Goal: Transaction & Acquisition: Purchase product/service

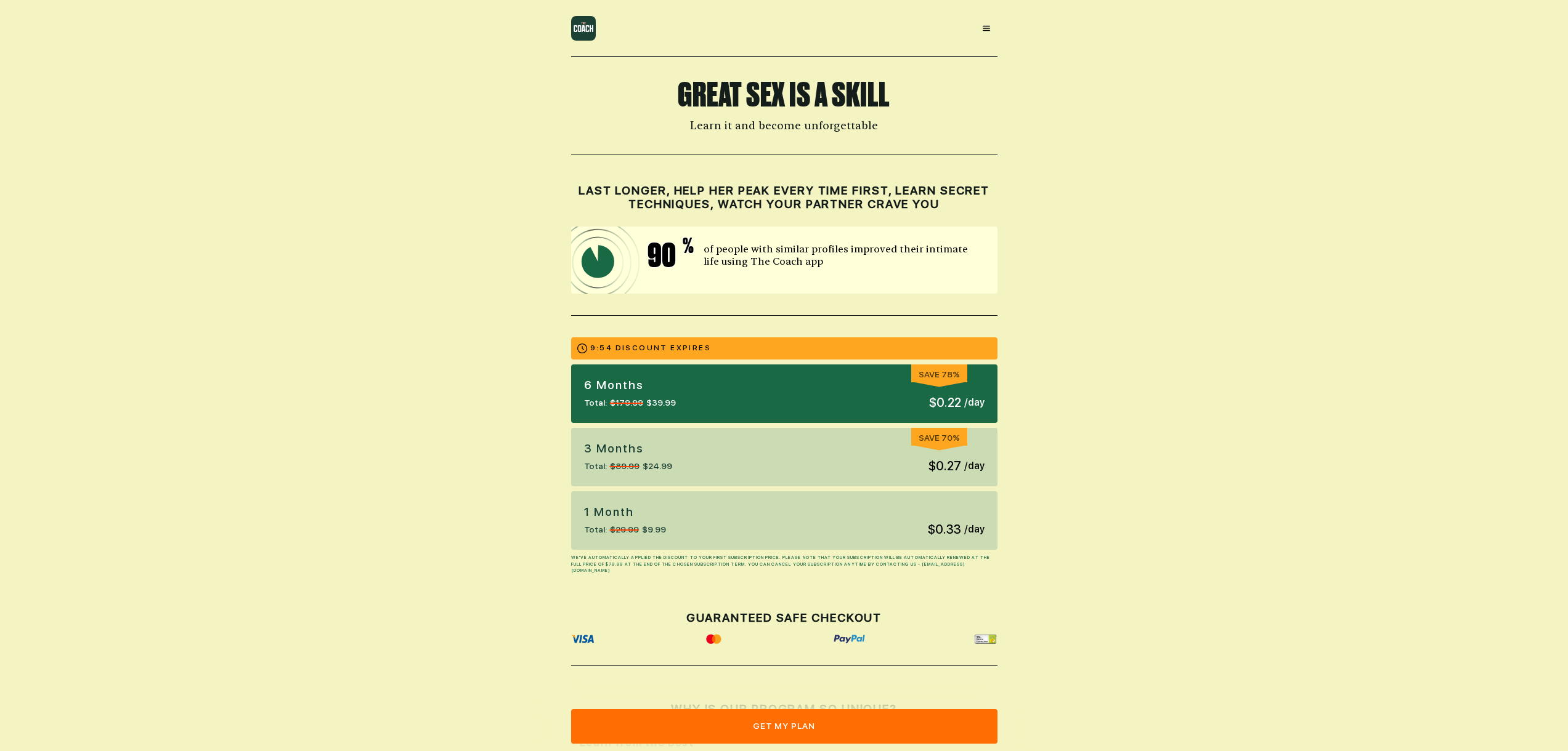
click at [810, 730] on button "get my plan" at bounding box center [784, 727] width 426 height 34
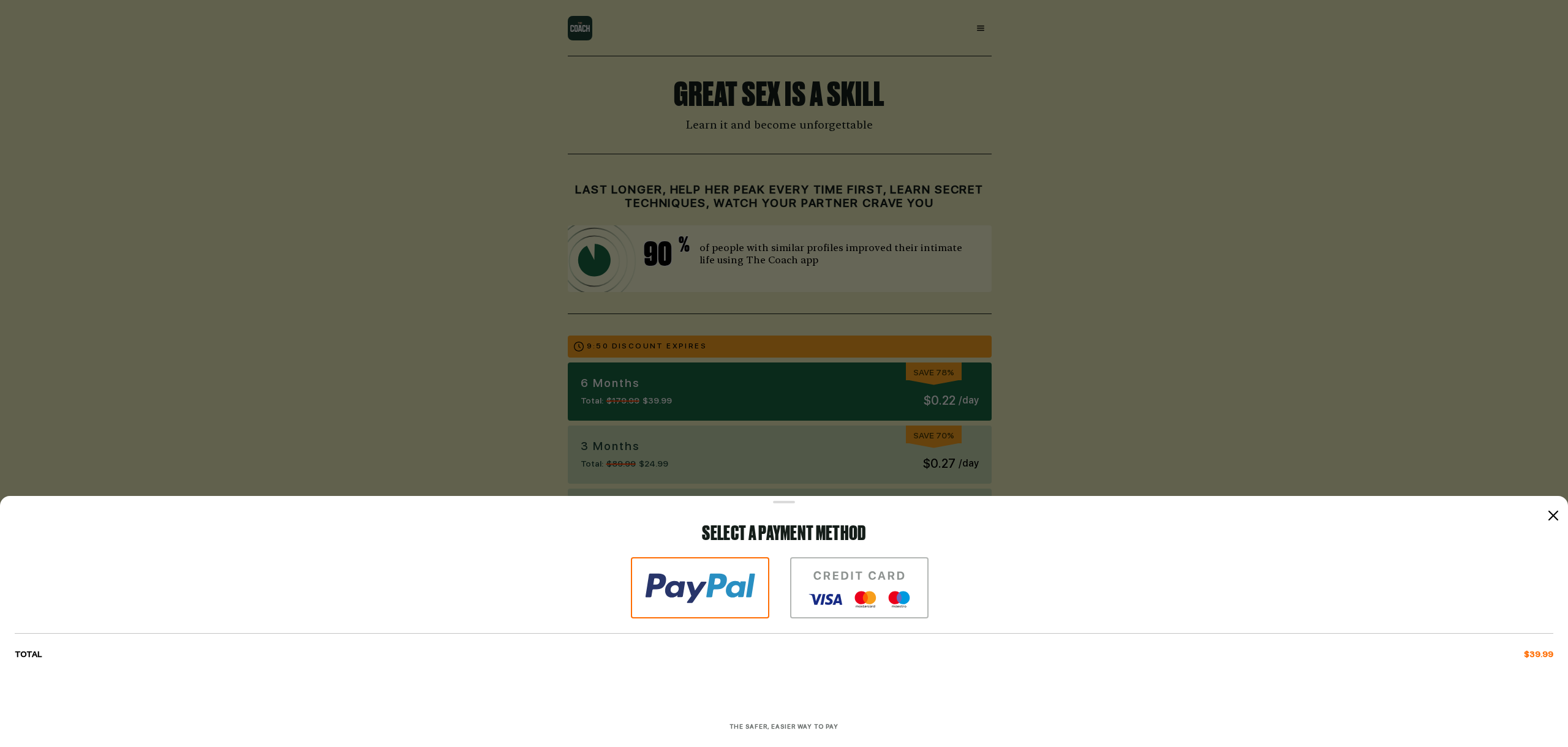
click at [1549, 513] on icon at bounding box center [1553, 516] width 10 height 10
